Goal: Register for event/course

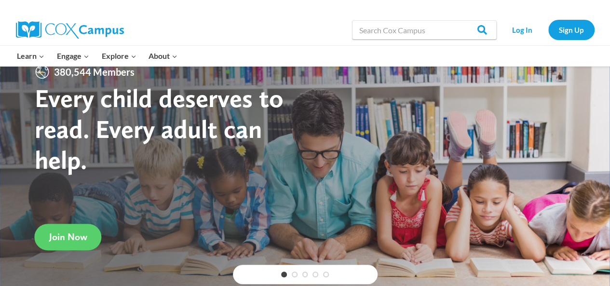
scroll to position [22, 0]
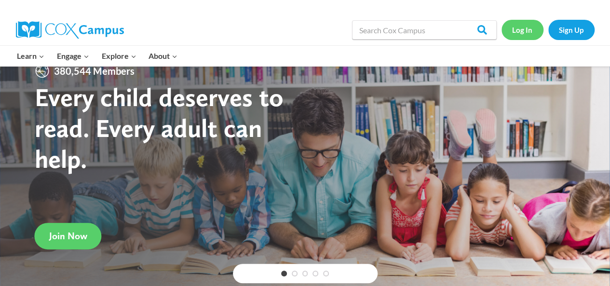
click at [521, 28] on link "Log In" at bounding box center [522, 30] width 42 height 20
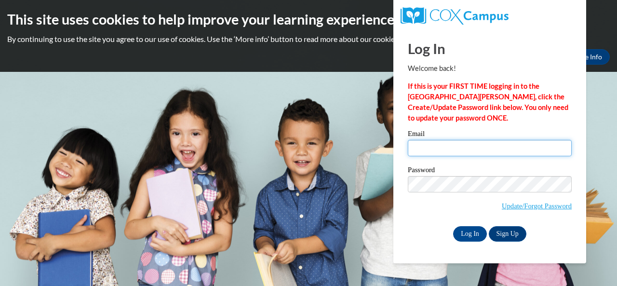
type input "[EMAIL_ADDRESS][DOMAIN_NAME]"
click at [540, 149] on input "[EMAIL_ADDRESS][DOMAIN_NAME]" at bounding box center [490, 148] width 164 height 16
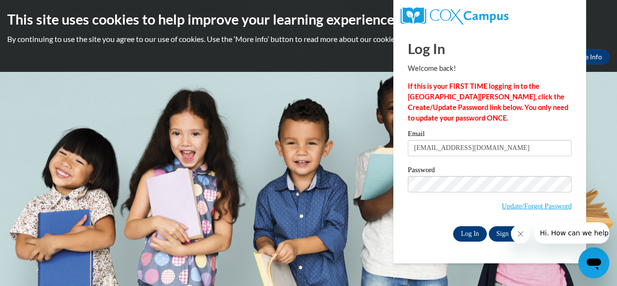
click at [478, 240] on input "Log In" at bounding box center [470, 233] width 34 height 15
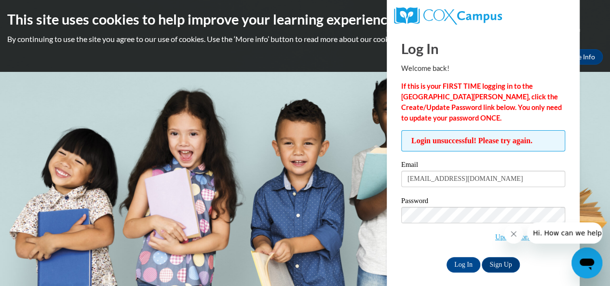
scroll to position [7, 0]
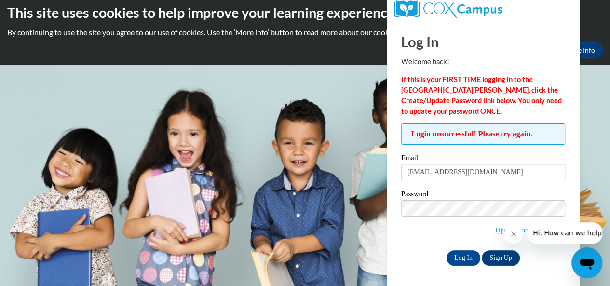
click at [514, 236] on icon "Close message from company" at bounding box center [513, 234] width 8 height 8
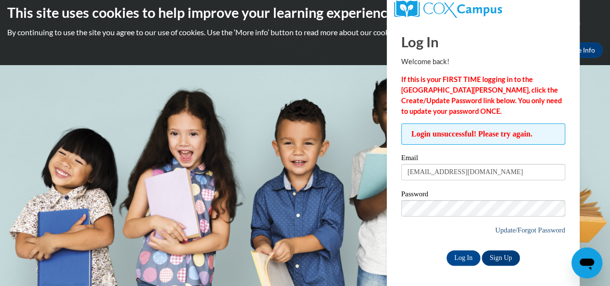
click at [520, 227] on link "Update/Forgot Password" at bounding box center [530, 230] width 70 height 8
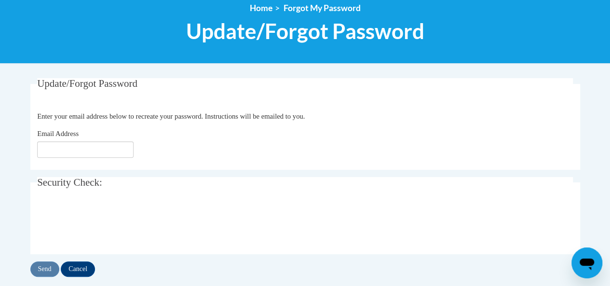
scroll to position [118, 0]
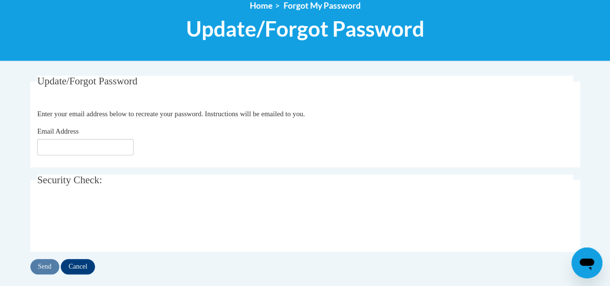
click at [84, 147] on input "Email Address" at bounding box center [85, 147] width 96 height 16
type input "[EMAIL_ADDRESS][DOMAIN_NAME]"
click at [44, 263] on input "Send" at bounding box center [44, 266] width 29 height 15
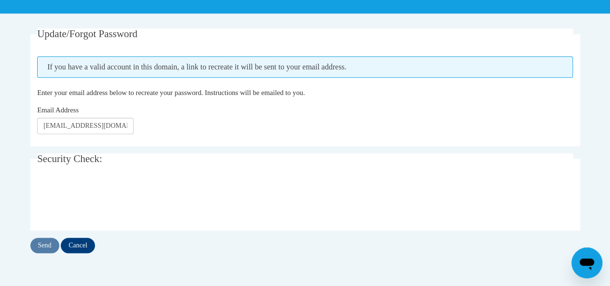
scroll to position [167, 0]
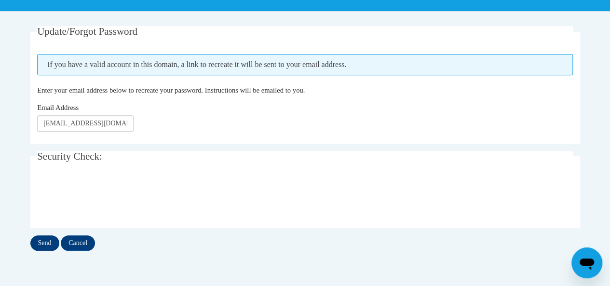
click at [50, 244] on input "Send" at bounding box center [44, 242] width 29 height 15
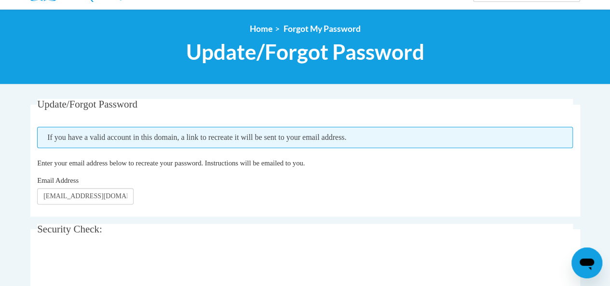
scroll to position [93, 0]
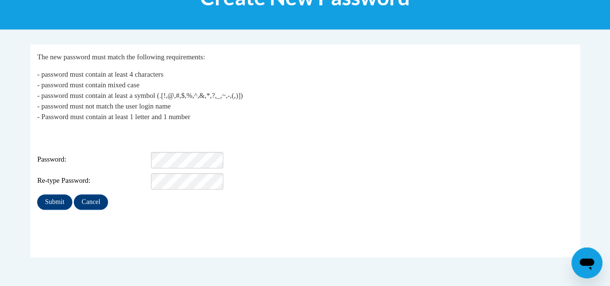
scroll to position [152, 0]
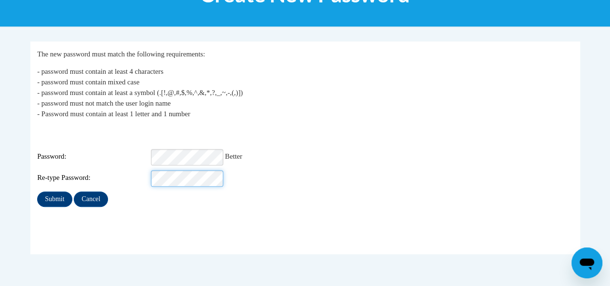
click at [37, 191] on input "Submit" at bounding box center [54, 198] width 35 height 15
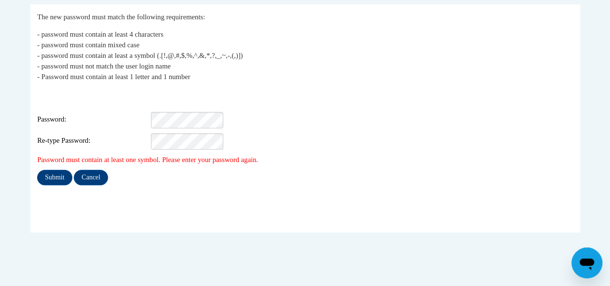
scroll to position [186, 0]
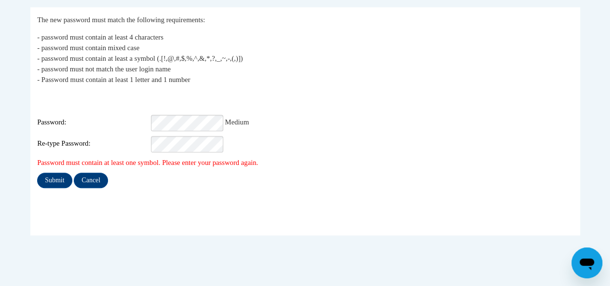
click at [400, 136] on div "Re-type Password:" at bounding box center [304, 144] width 535 height 16
click at [53, 173] on input "Submit" at bounding box center [54, 180] width 35 height 15
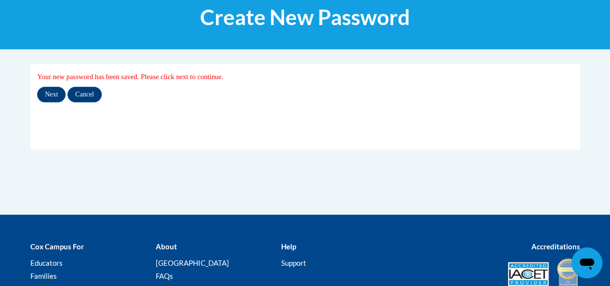
scroll to position [130, 0]
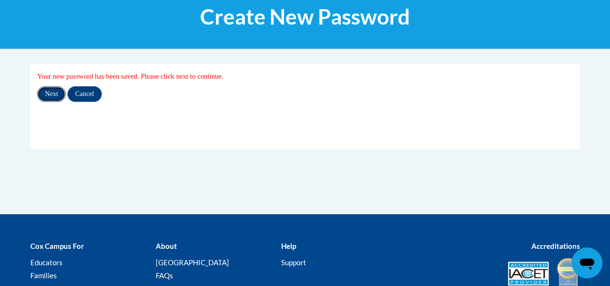
click at [50, 93] on input "Next" at bounding box center [51, 93] width 28 height 15
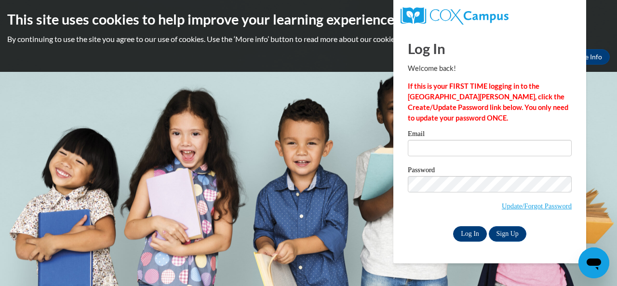
type input "hall.wateiria.j@muscogee.k12.ga.us"
click at [468, 235] on input "Log In" at bounding box center [470, 233] width 34 height 15
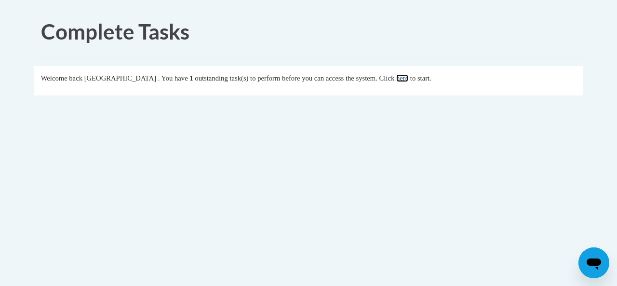
click at [402, 80] on link "here" at bounding box center [402, 78] width 12 height 8
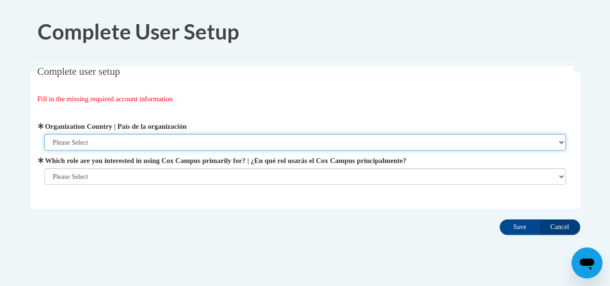
click at [409, 144] on select "Please Select [GEOGRAPHIC_DATA] | [GEOGRAPHIC_DATA] Outside of [GEOGRAPHIC_DATA…" at bounding box center [304, 142] width 521 height 16
select select "ad49bcad-a171-4b2e-b99c-48b446064914"
click at [44, 134] on select "Please Select [GEOGRAPHIC_DATA] | [GEOGRAPHIC_DATA] Outside of [GEOGRAPHIC_DATA…" at bounding box center [304, 142] width 521 height 16
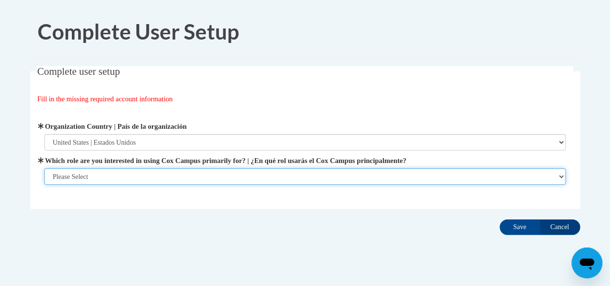
click at [344, 170] on select "Please Select College/University | Colegio/Universidad Community/Nonprofit Part…" at bounding box center [304, 176] width 521 height 16
click at [342, 173] on select "Please Select College/University | Colegio/Universidad Community/Nonprofit Part…" at bounding box center [304, 176] width 521 height 16
select select "fbf2d438-af2f-41f8-98f1-81c410e29de3"
click at [44, 185] on select "Please Select College/University | Colegio/Universidad Community/Nonprofit Part…" at bounding box center [304, 176] width 521 height 16
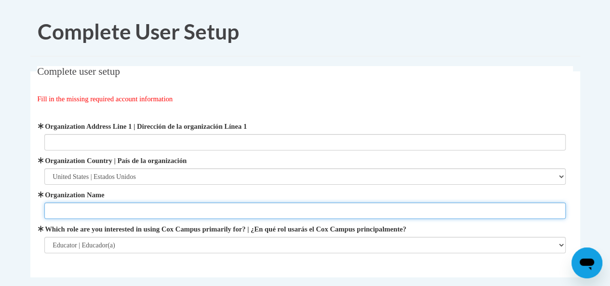
click at [280, 207] on input "Organization Name" at bounding box center [304, 210] width 521 height 16
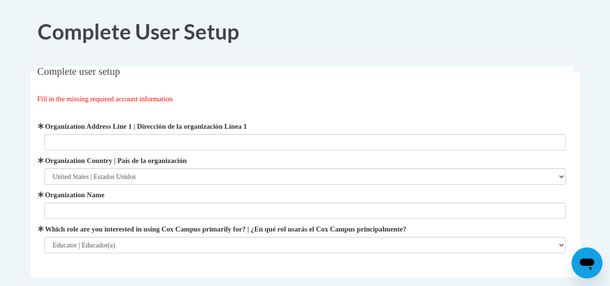
drag, startPoint x: 281, startPoint y: 201, endPoint x: 264, endPoint y: 215, distance: 22.3
click at [264, 215] on span "Organization Name" at bounding box center [304, 203] width 521 height 29
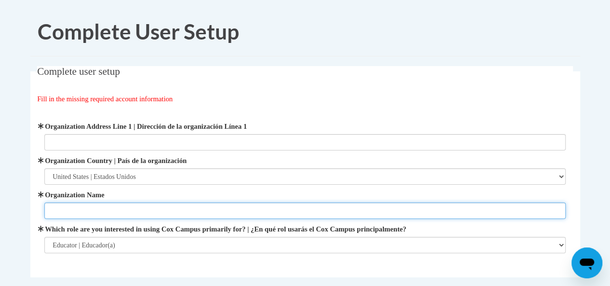
click at [264, 215] on input "Organization Name" at bounding box center [304, 210] width 521 height 16
type input "Reese Road Leadership Academy"
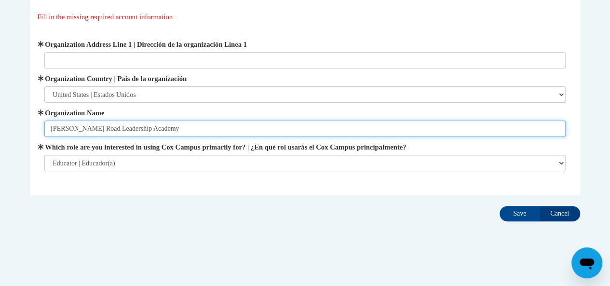
scroll to position [85, 0]
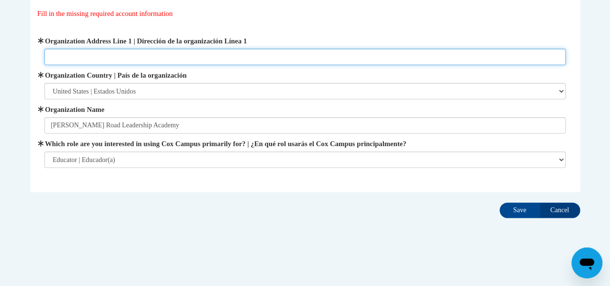
click at [253, 54] on input "Organization Address Line 1 | Dirección de la organización Línea 1" at bounding box center [304, 57] width 521 height 16
type input "3100 Reese Road"
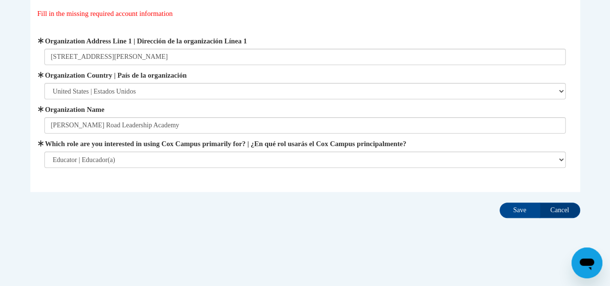
drag, startPoint x: 522, startPoint y: 211, endPoint x: 485, endPoint y: 223, distance: 39.0
click at [485, 223] on div "Complete User Setup Complete user setup Fill in the missing required account in…" at bounding box center [305, 100] width 564 height 357
click at [510, 212] on input "Save" at bounding box center [519, 209] width 40 height 15
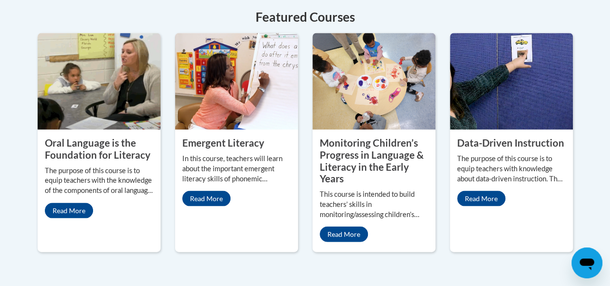
scroll to position [903, 0]
click at [95, 102] on img at bounding box center [99, 81] width 123 height 96
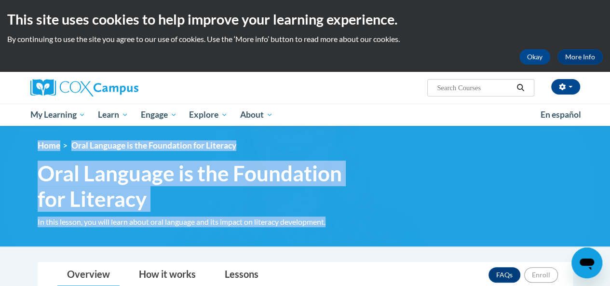
click at [465, 232] on div "<en>My Learning</en><fr>New fr_My Learning</fr><it>New it_My Learning</it><de>N…" at bounding box center [305, 186] width 610 height 121
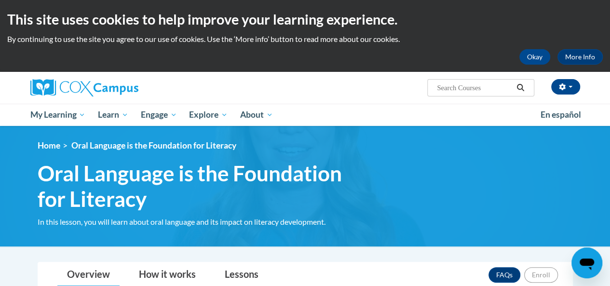
click at [455, 88] on input "Search..." at bounding box center [474, 88] width 77 height 12
type input "o"
click at [228, 275] on link "Lessons" at bounding box center [241, 275] width 53 height 26
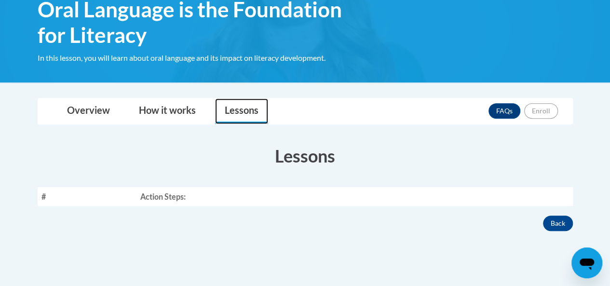
scroll to position [206, 0]
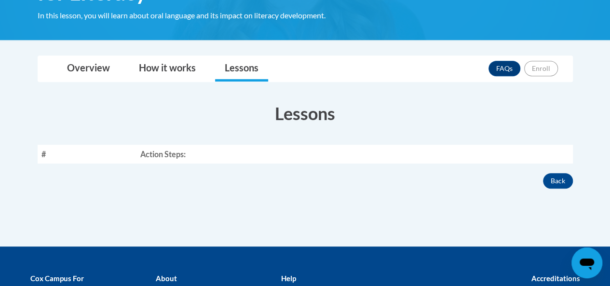
click at [157, 154] on th "Action Steps:" at bounding box center [354, 154] width 436 height 19
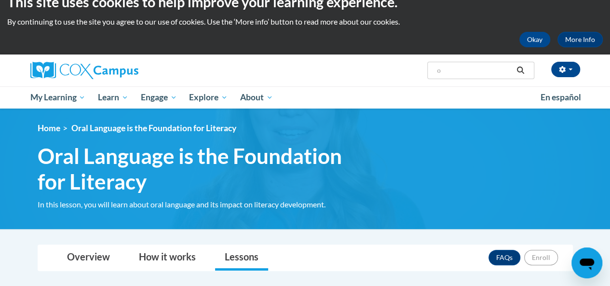
scroll to position [0, 0]
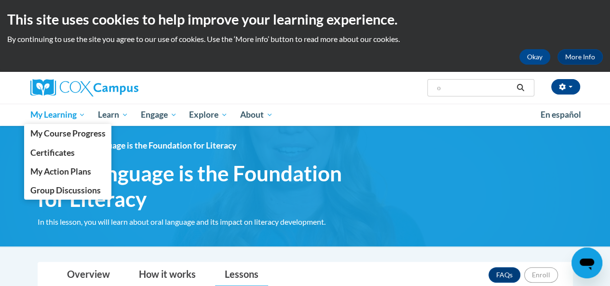
click at [53, 117] on span "My Learning" at bounding box center [57, 115] width 55 height 12
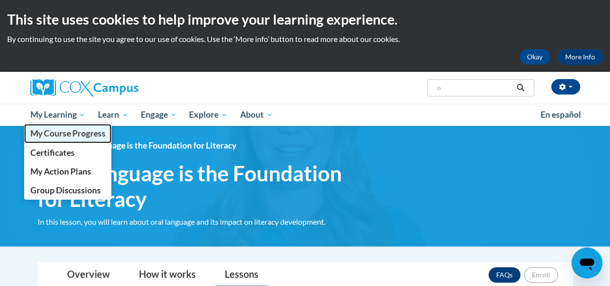
click at [56, 134] on span "My Course Progress" at bounding box center [67, 133] width 75 height 10
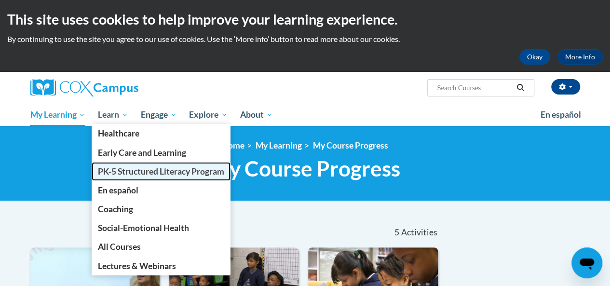
click at [125, 163] on link "PK-5 Structured Literacy Program" at bounding box center [161, 171] width 139 height 19
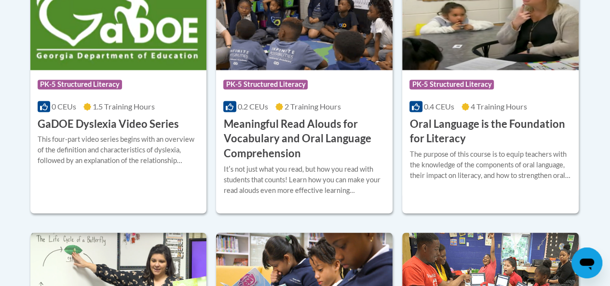
scroll to position [711, 0]
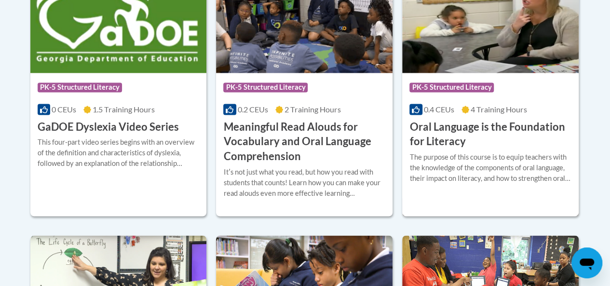
click at [499, 120] on h3 "Oral Language is the Foundation for Literacy" at bounding box center [490, 135] width 162 height 30
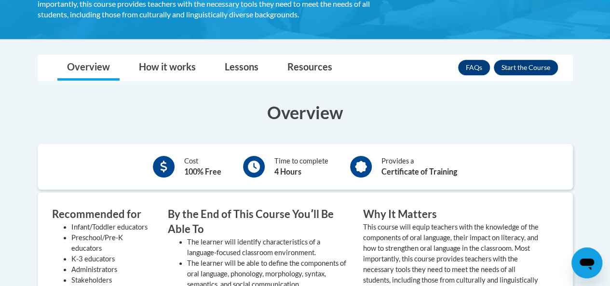
scroll to position [252, 0]
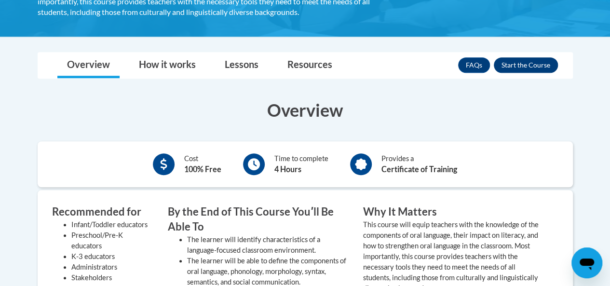
click at [538, 62] on button "Enroll" at bounding box center [525, 64] width 64 height 15
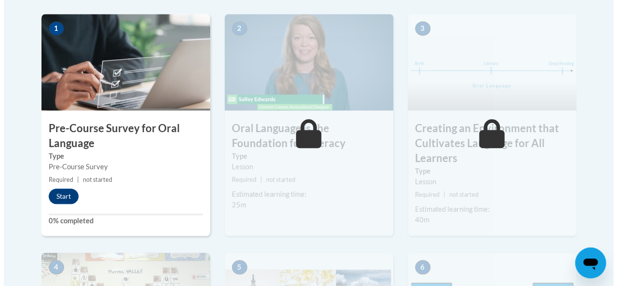
scroll to position [333, 0]
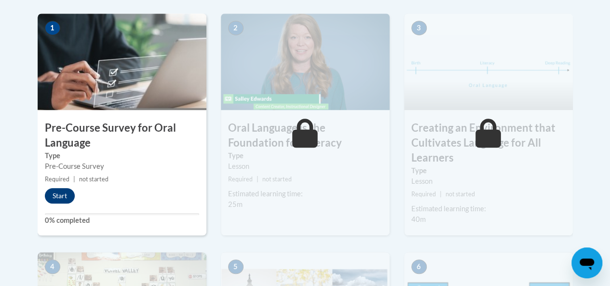
click at [58, 195] on button "Start" at bounding box center [60, 195] width 30 height 15
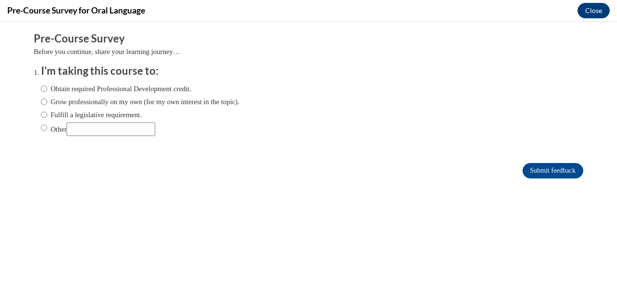
scroll to position [0, 0]
click at [41, 86] on input "Obtain required Professional Development credit." at bounding box center [44, 88] width 6 height 11
radio input "true"
click at [41, 95] on div "Obtain required Professional Development credit. Grow professionally on my own …" at bounding box center [140, 110] width 199 height 62
click at [41, 102] on input "Grow professionally on my own (for my own interest in the topic)." at bounding box center [44, 101] width 6 height 11
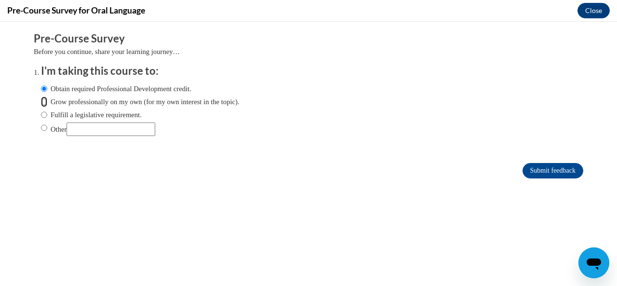
radio input "true"
click at [41, 89] on input "Obtain required Professional Development credit." at bounding box center [44, 88] width 6 height 11
radio input "true"
click at [558, 167] on input "Submit feedback" at bounding box center [552, 170] width 61 height 15
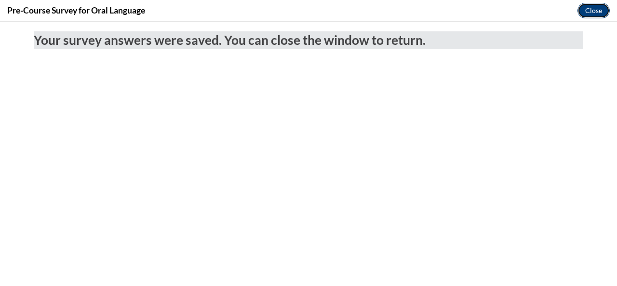
click at [594, 13] on button "Close" at bounding box center [593, 10] width 32 height 15
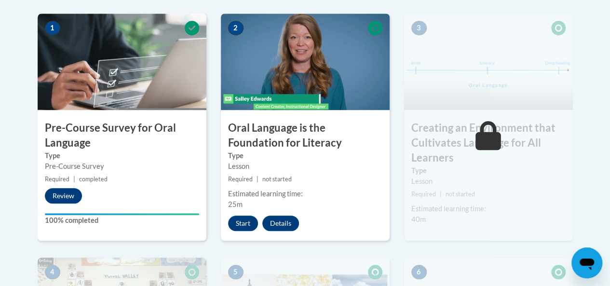
click at [323, 83] on img at bounding box center [305, 61] width 169 height 96
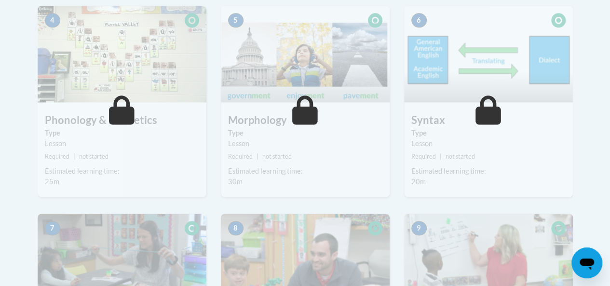
click at [435, 102] on div "6 Syntax Type Lesson Required | not started Estimated learning time: 20m Start …" at bounding box center [488, 101] width 169 height 191
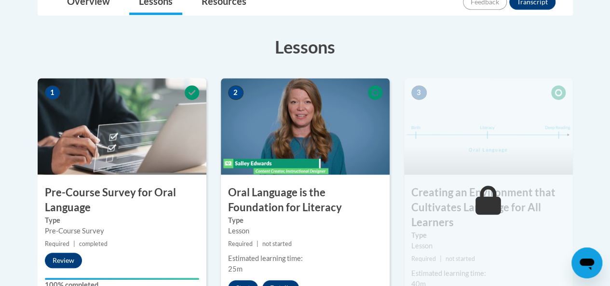
scroll to position [269, 0]
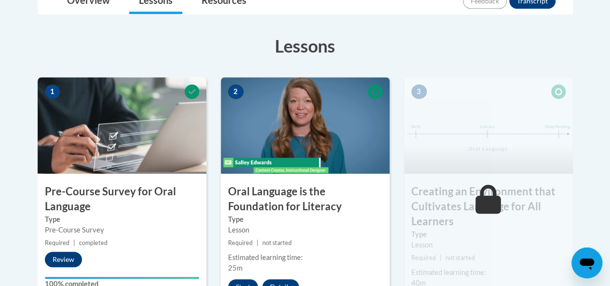
click at [282, 120] on img at bounding box center [305, 125] width 169 height 96
click at [268, 191] on h3 "Oral Language is the Foundation for Literacy" at bounding box center [305, 199] width 169 height 30
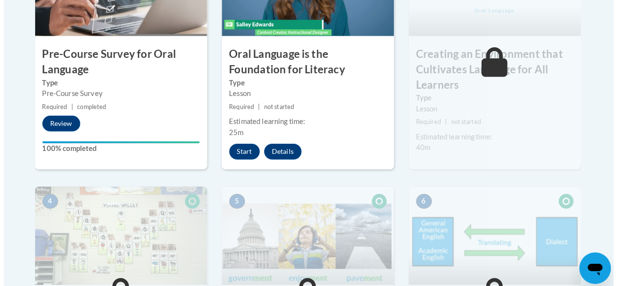
scroll to position [395, 0]
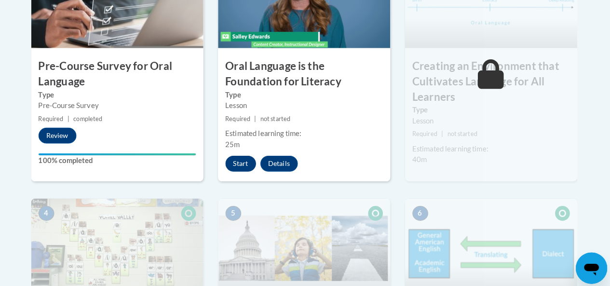
click at [244, 155] on button "Start" at bounding box center [243, 160] width 30 height 15
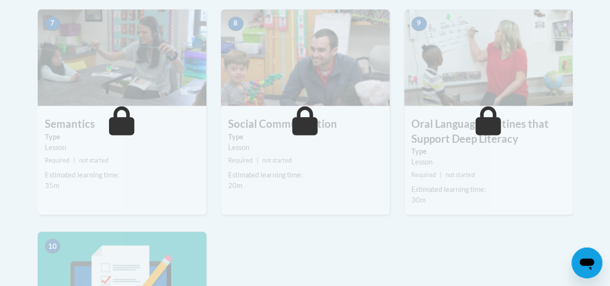
scroll to position [843, 0]
